Goal: Information Seeking & Learning: Learn about a topic

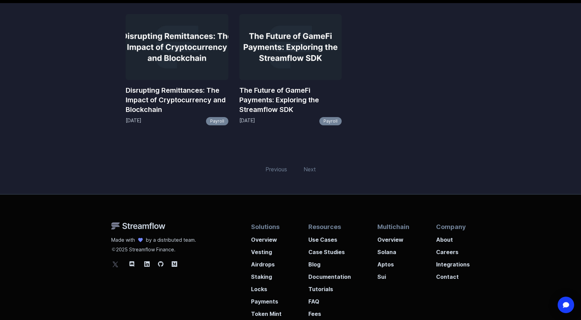
scroll to position [69, 0]
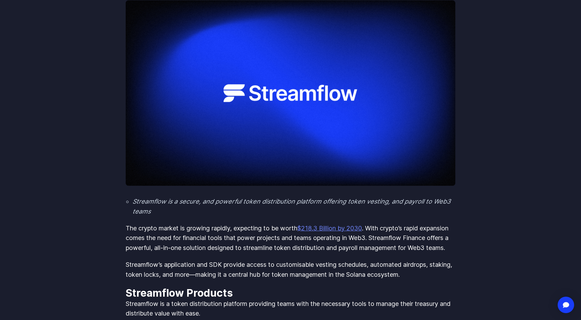
scroll to position [137, 0]
